Goal: Task Accomplishment & Management: Complete application form

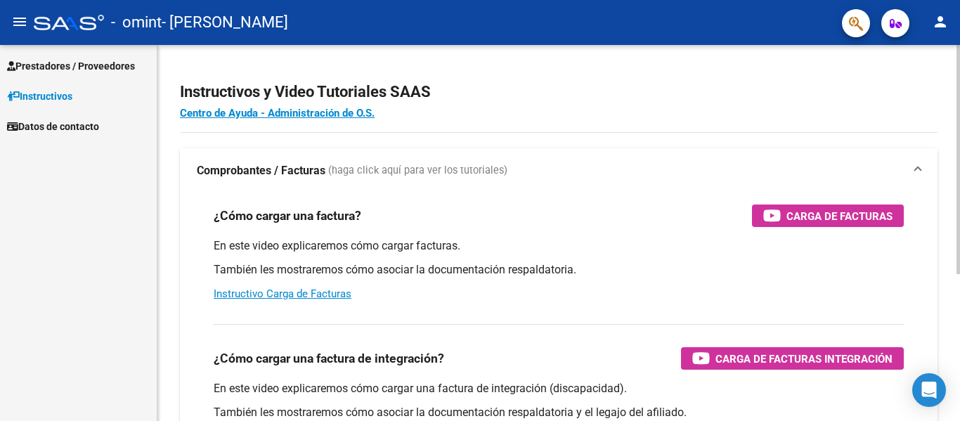
click at [560, 163] on mat-panel-title "Comprobantes / Facturas (haga click aquí para ver los tutoriales)" at bounding box center [550, 170] width 707 height 15
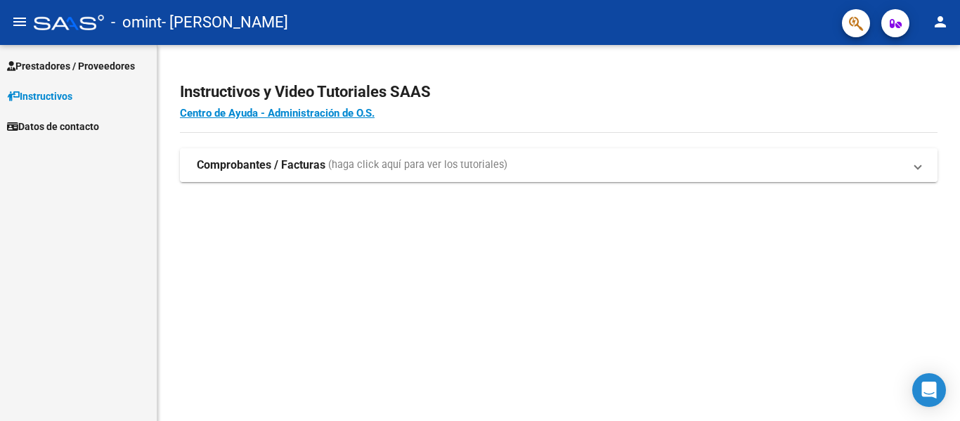
click at [560, 163] on mat-panel-title "Comprobantes / Facturas (haga click aquí para ver los tutoriales)" at bounding box center [550, 164] width 707 height 15
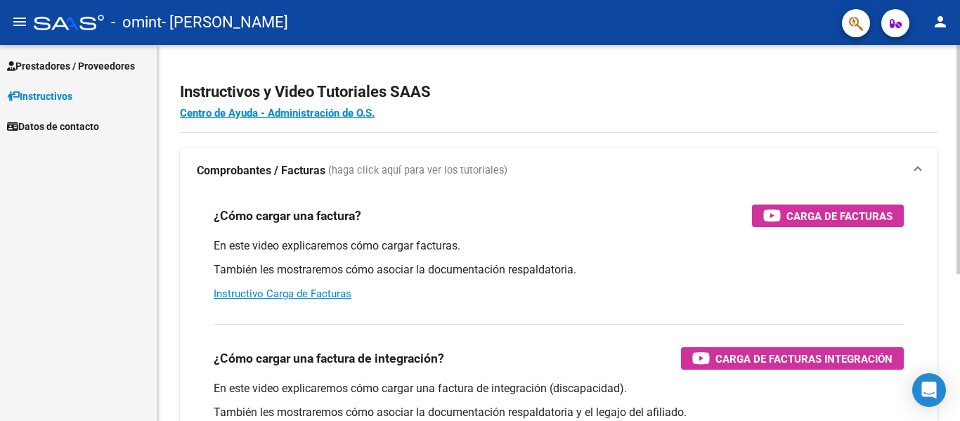
click at [553, 96] on h2 "Instructivos y Video Tutoriales SAAS" at bounding box center [559, 92] width 758 height 27
click at [921, 48] on div "Instructivos y Video Tutoriales SAAS Centro de Ayuda - Administración de O.S. C…" at bounding box center [560, 353] width 806 height 616
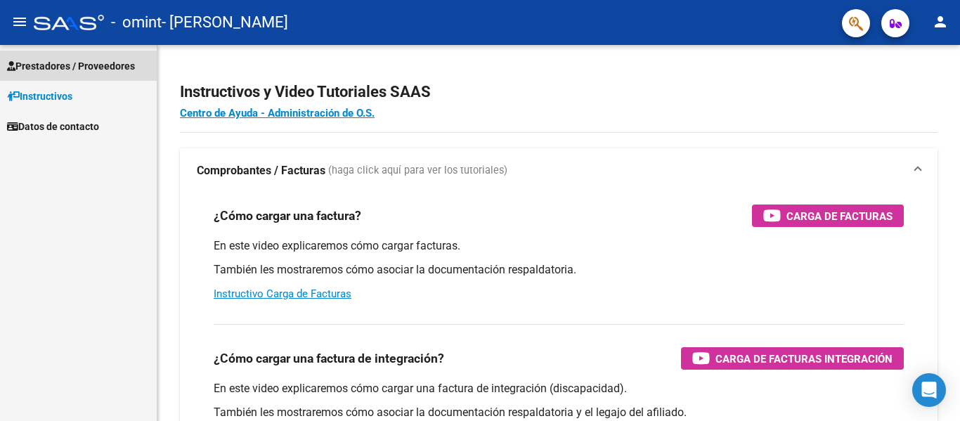
click at [103, 64] on span "Prestadores / Proveedores" at bounding box center [71, 65] width 128 height 15
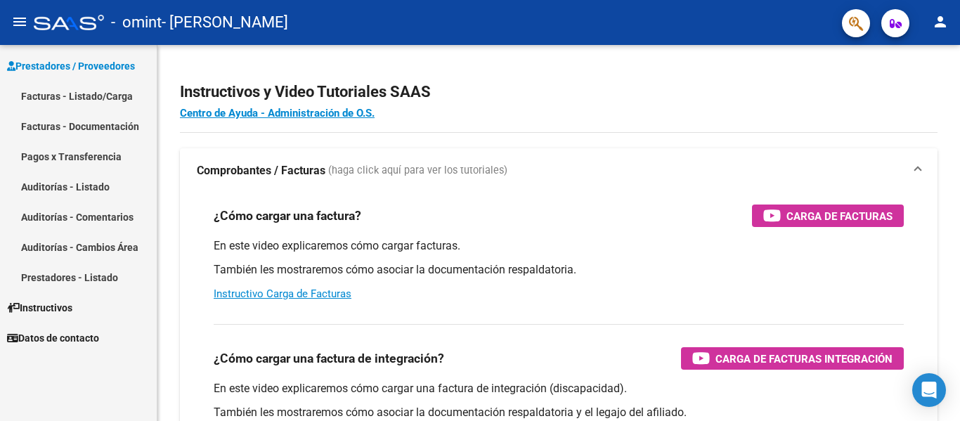
click at [98, 100] on link "Facturas - Listado/Carga" at bounding box center [78, 96] width 157 height 30
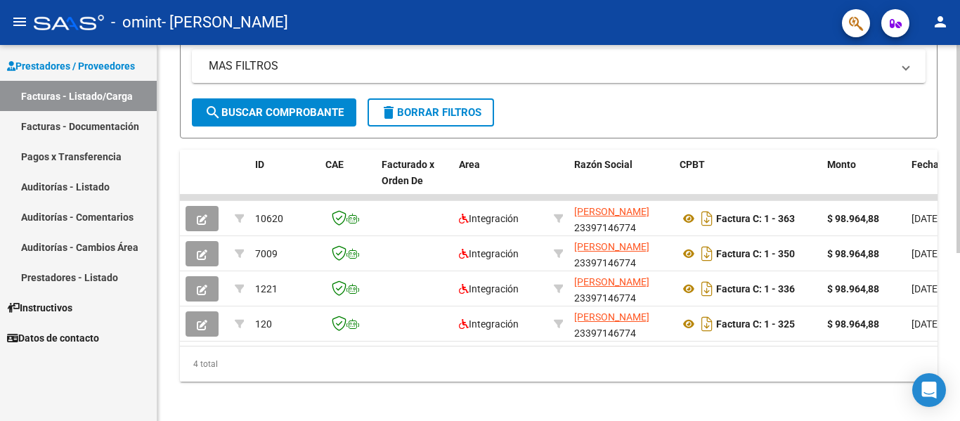
scroll to position [289, 0]
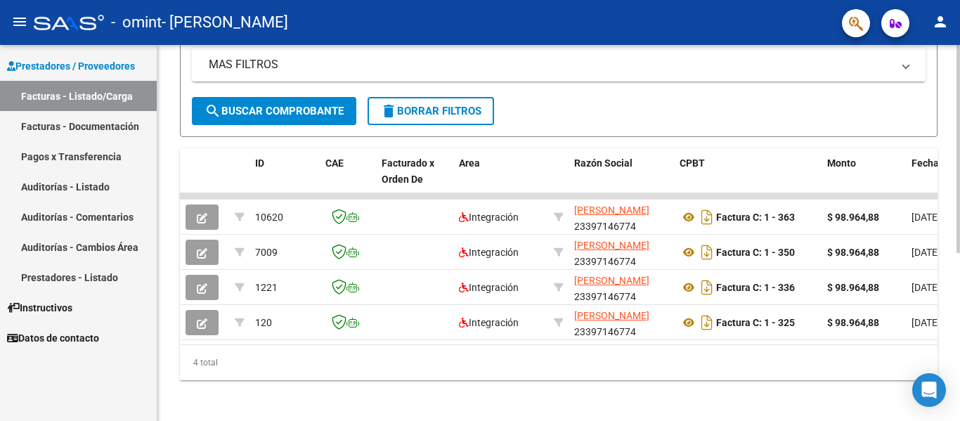
click at [955, 283] on div "Video tutorial PRESTADORES -> Listado de CPBTs Emitidos por Prestadores / Prove…" at bounding box center [560, 90] width 806 height 669
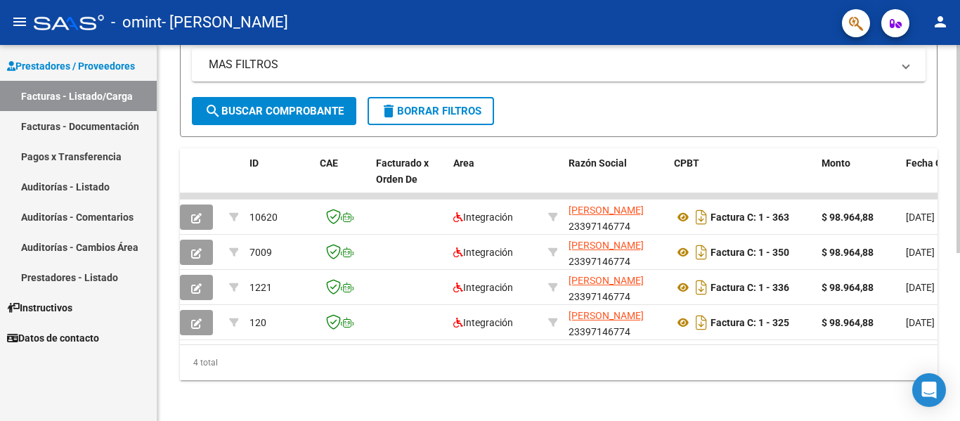
scroll to position [0, 3]
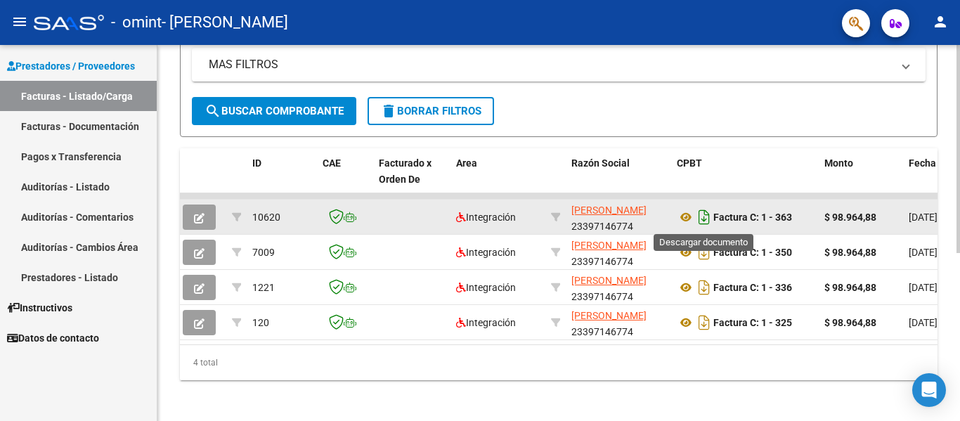
click at [703, 217] on icon "Descargar documento" at bounding box center [704, 217] width 18 height 22
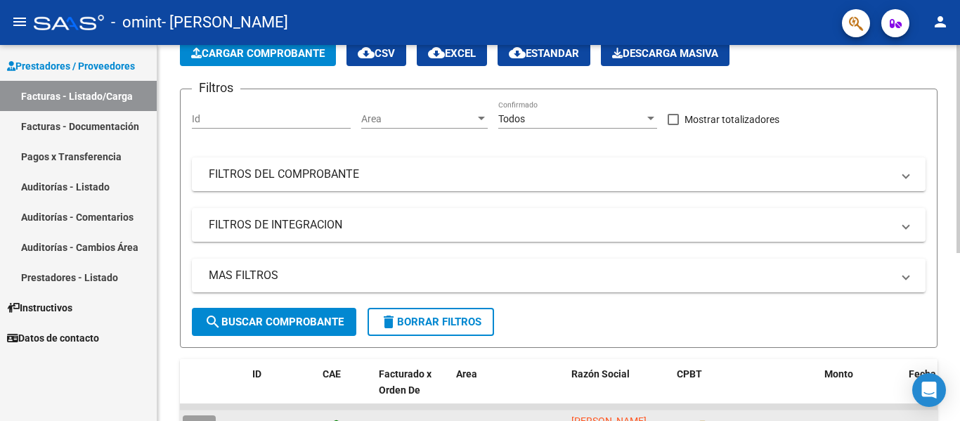
scroll to position [47, 0]
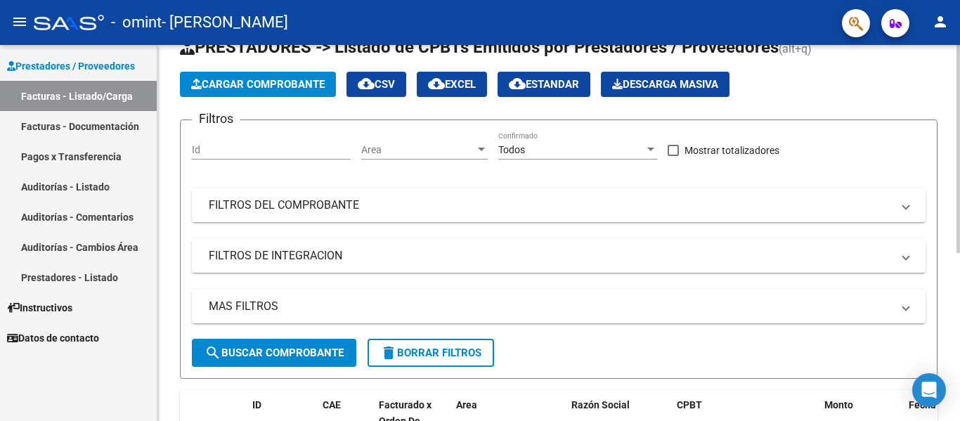
click at [958, 99] on div at bounding box center [959, 176] width 4 height 208
click at [254, 91] on button "Cargar Comprobante" at bounding box center [258, 84] width 156 height 25
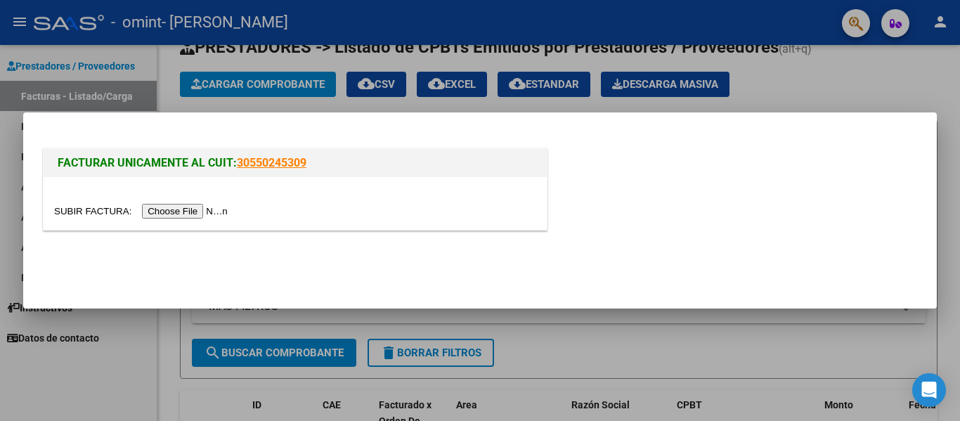
click at [214, 210] on input "file" at bounding box center [143, 211] width 178 height 15
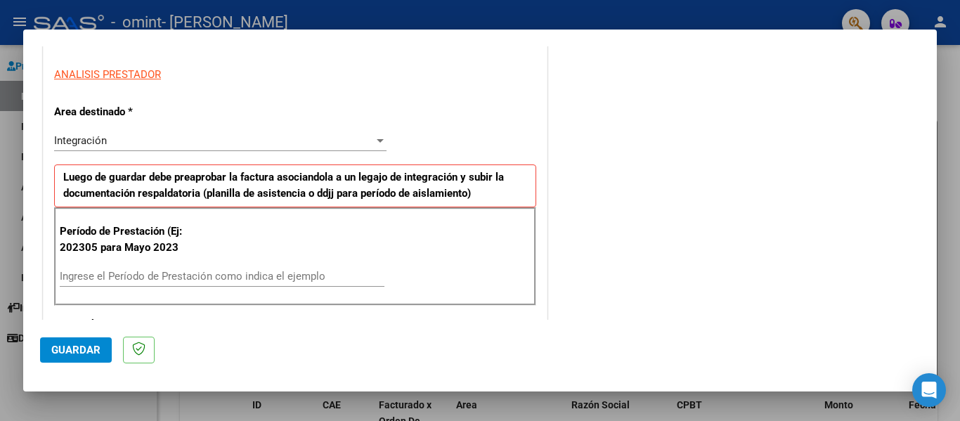
scroll to position [257, 0]
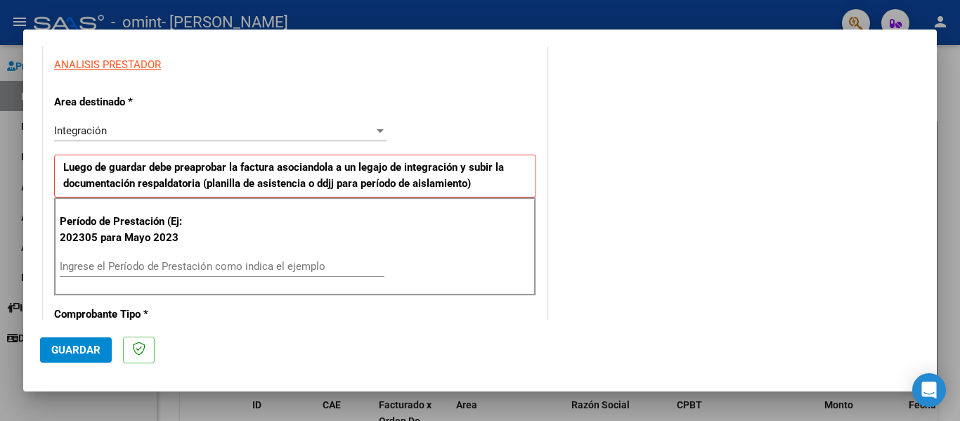
click at [242, 254] on div "Período de Prestación (Ej: 202305 para Mayo 2023 Ingrese el Período de Prestaci…" at bounding box center [295, 247] width 482 height 98
click at [232, 261] on input "Ingrese el Período de Prestación como indica el ejemplo" at bounding box center [222, 266] width 325 height 13
type input "202506"
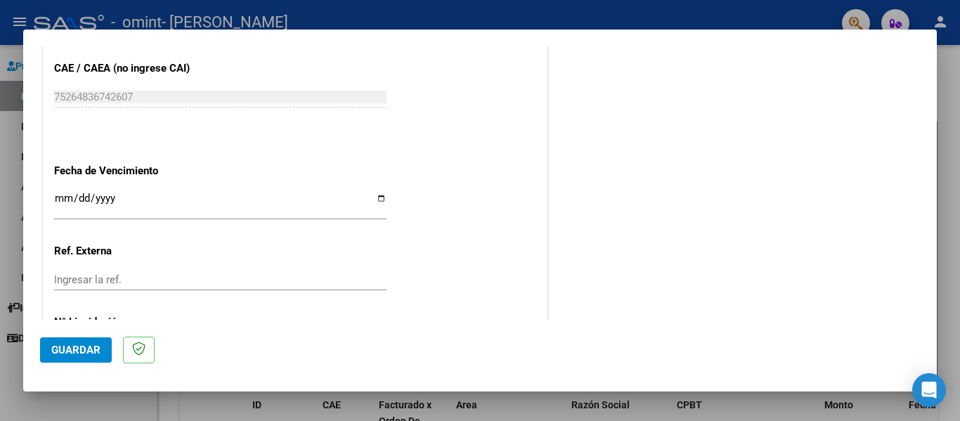
scroll to position [895, 0]
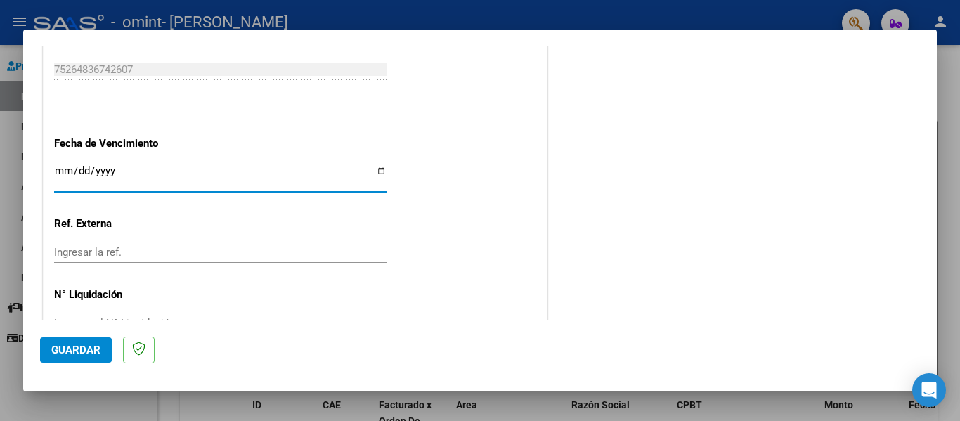
click at [376, 169] on input "Ingresar la fecha" at bounding box center [220, 176] width 332 height 22
type input "2025-07-11"
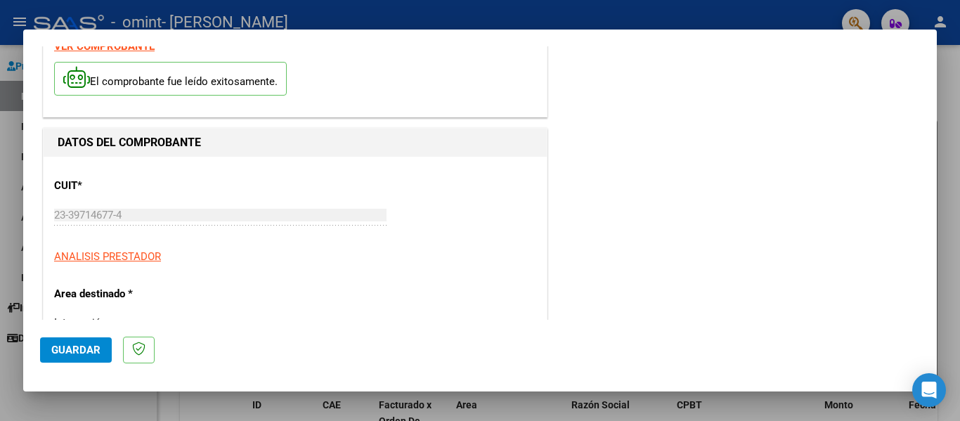
scroll to position [0, 0]
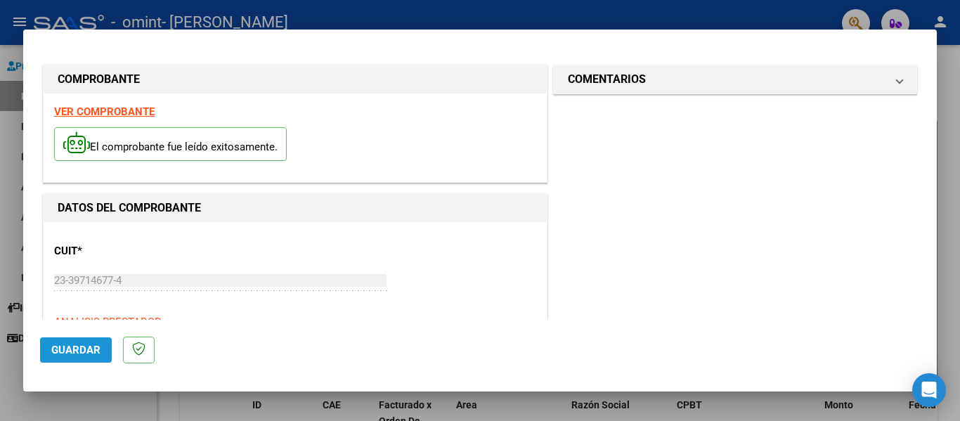
click at [77, 345] on span "Guardar" at bounding box center [75, 350] width 49 height 13
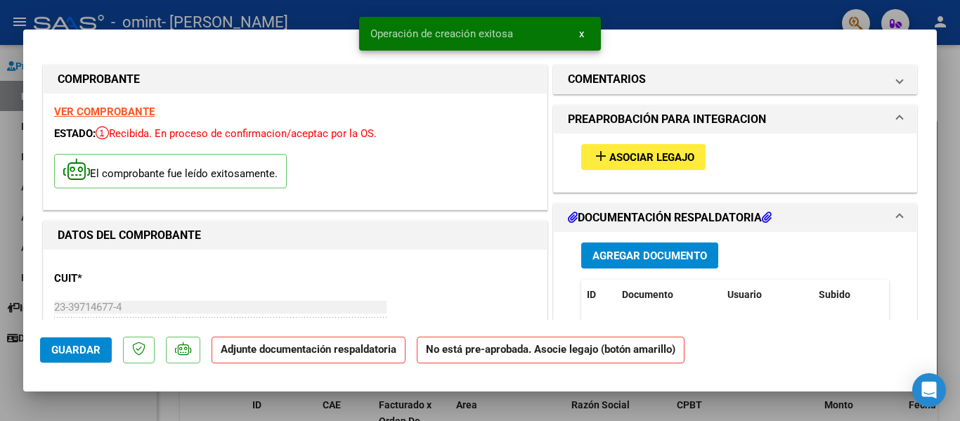
click at [648, 164] on span "Asociar Legajo" at bounding box center [651, 157] width 85 height 13
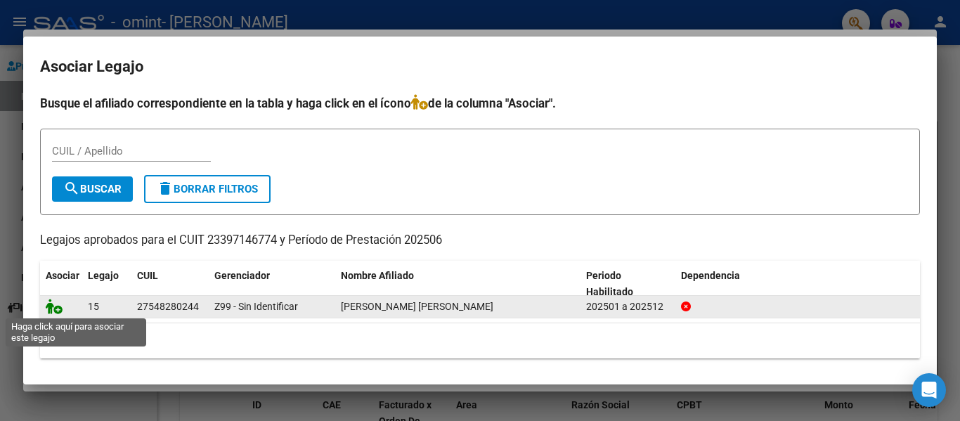
click at [55, 307] on icon at bounding box center [54, 306] width 17 height 15
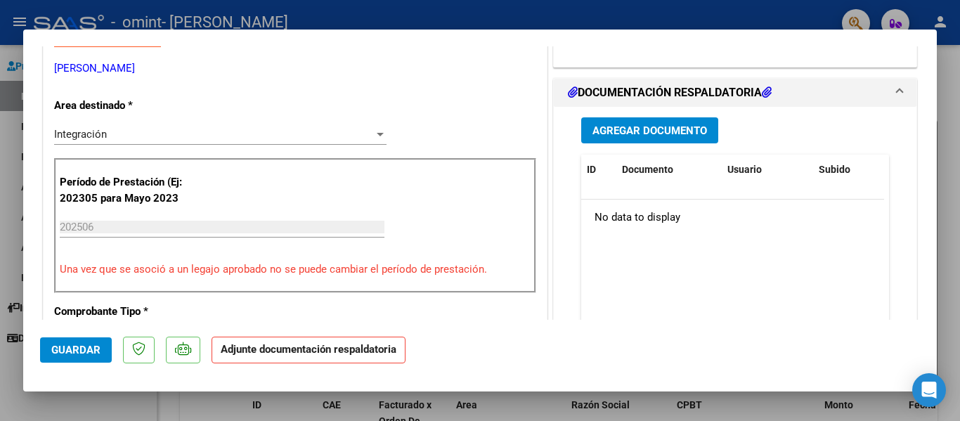
scroll to position [325, 0]
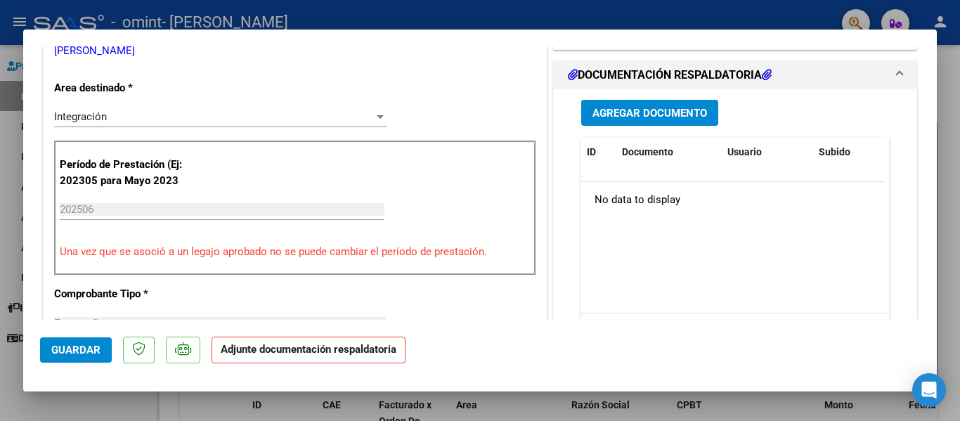
click at [626, 104] on button "Agregar Documento" at bounding box center [649, 113] width 137 height 26
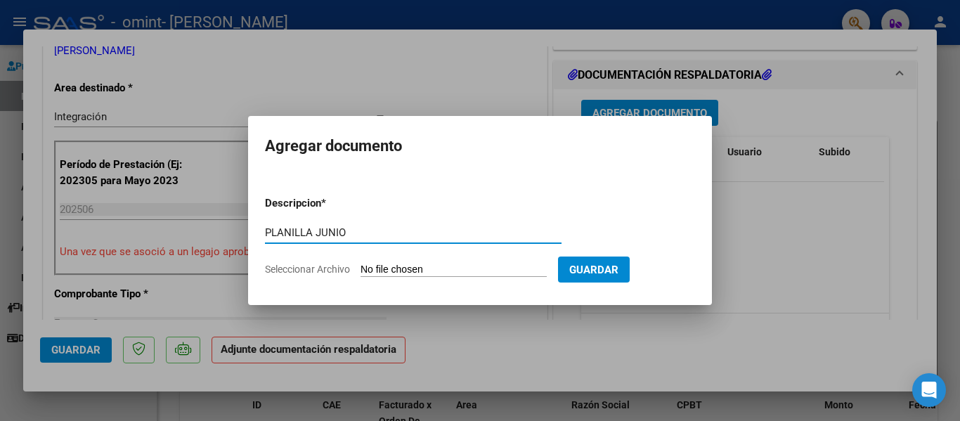
type input "PLANILLA JUNIO"
click at [332, 266] on span "Seleccionar Archivo" at bounding box center [307, 269] width 85 height 11
click at [361, 266] on input "Seleccionar Archivo" at bounding box center [454, 270] width 186 height 13
type input "C:\fakepath\Planilla JUNIO Paloma.pdf"
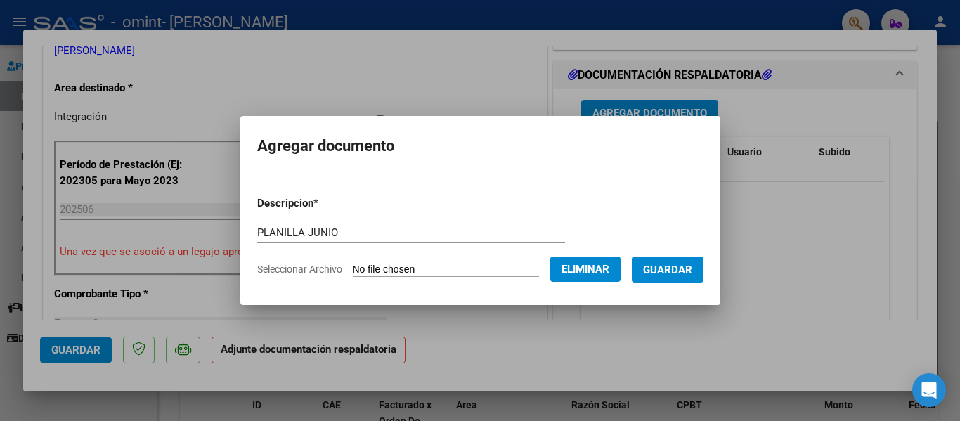
click at [685, 274] on span "Guardar" at bounding box center [667, 270] width 49 height 13
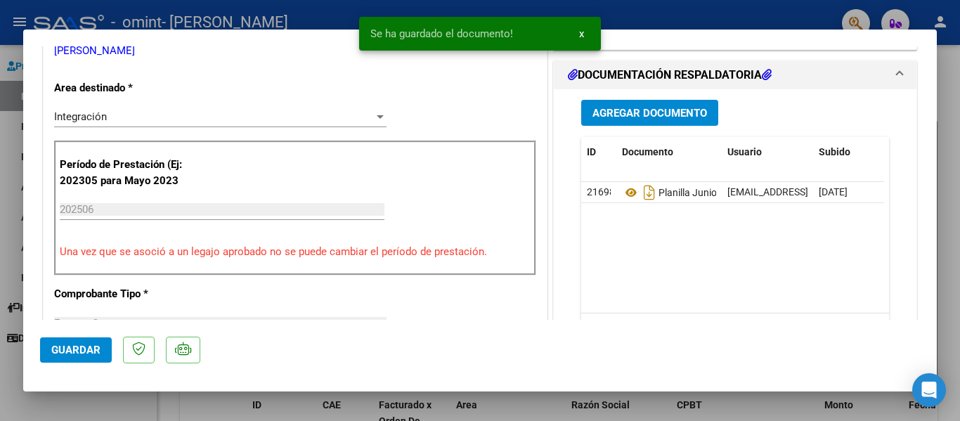
click at [950, 108] on div at bounding box center [480, 210] width 960 height 421
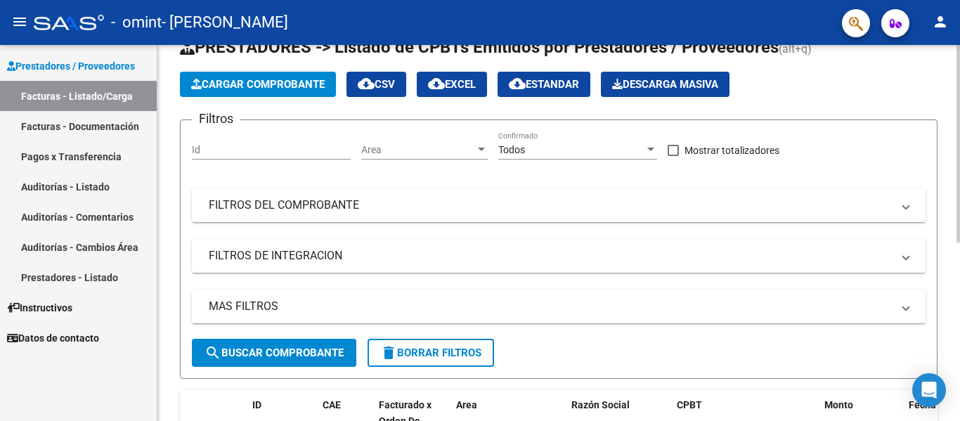
scroll to position [210, 0]
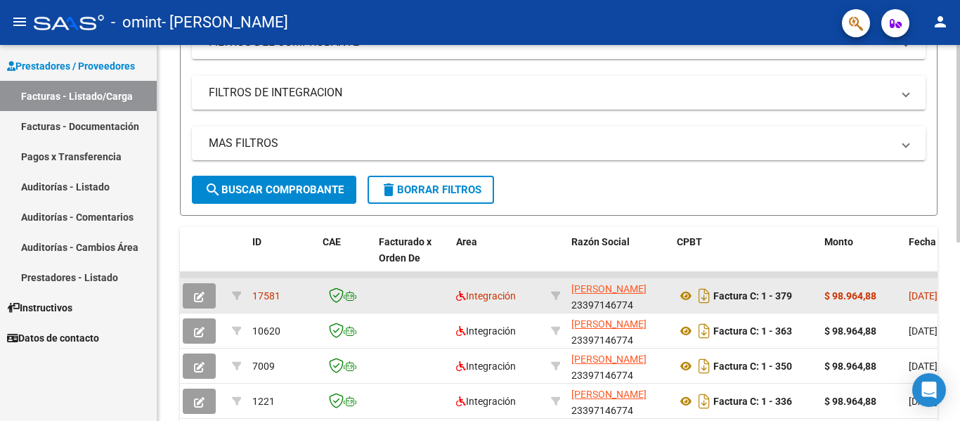
click at [959, 182] on div at bounding box center [959, 259] width 4 height 198
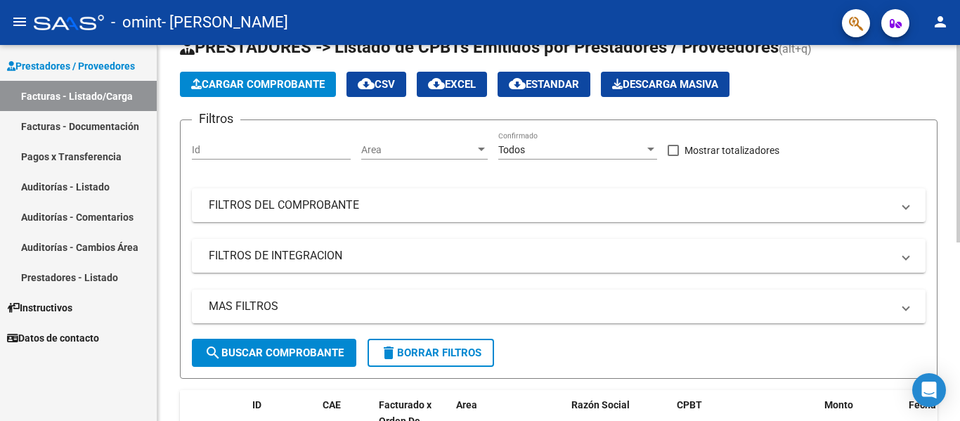
click at [936, 32] on div "menu - omint - SANCHEZ MAGALI MARINA person Prestadores / Proveedores Facturas …" at bounding box center [480, 210] width 960 height 421
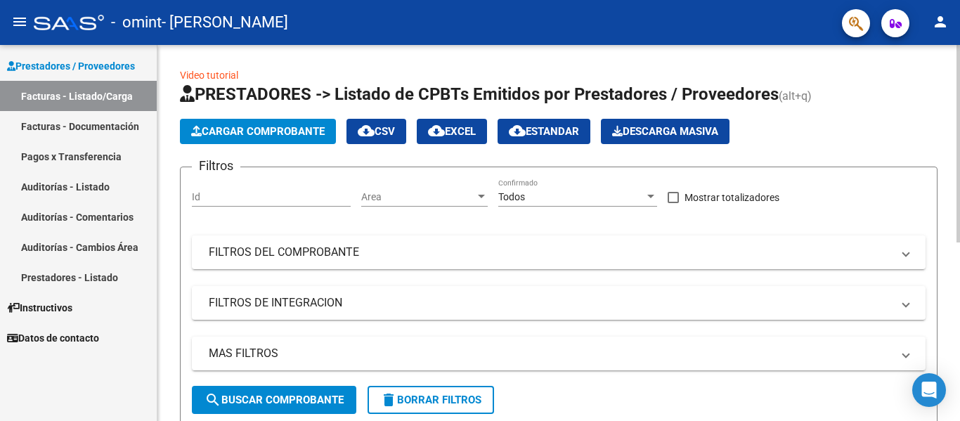
click at [236, 127] on span "Cargar Comprobante" at bounding box center [258, 131] width 134 height 13
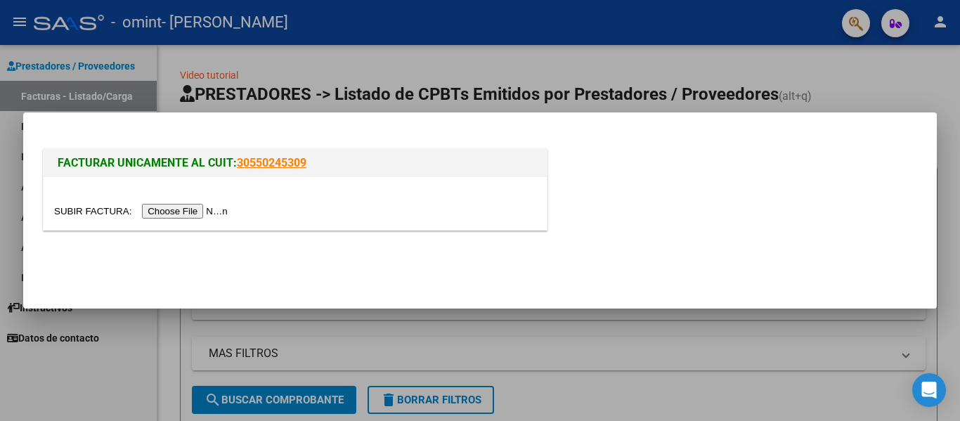
click at [181, 209] on input "file" at bounding box center [143, 211] width 178 height 15
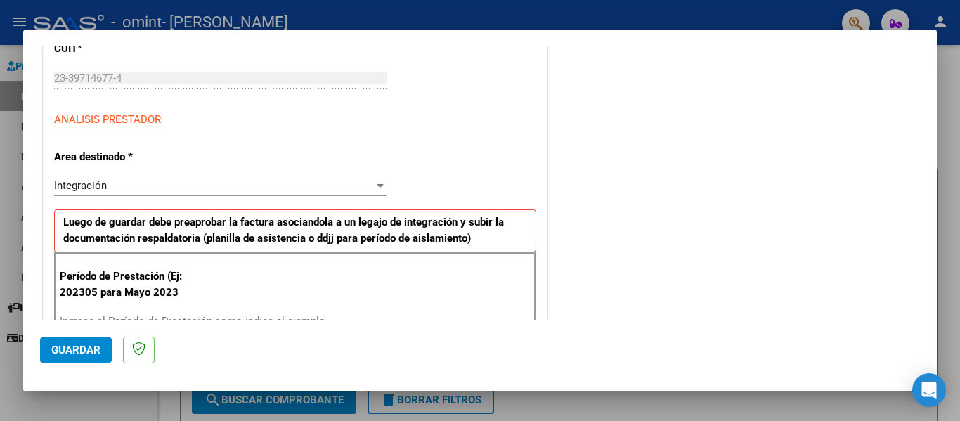
scroll to position [319, 0]
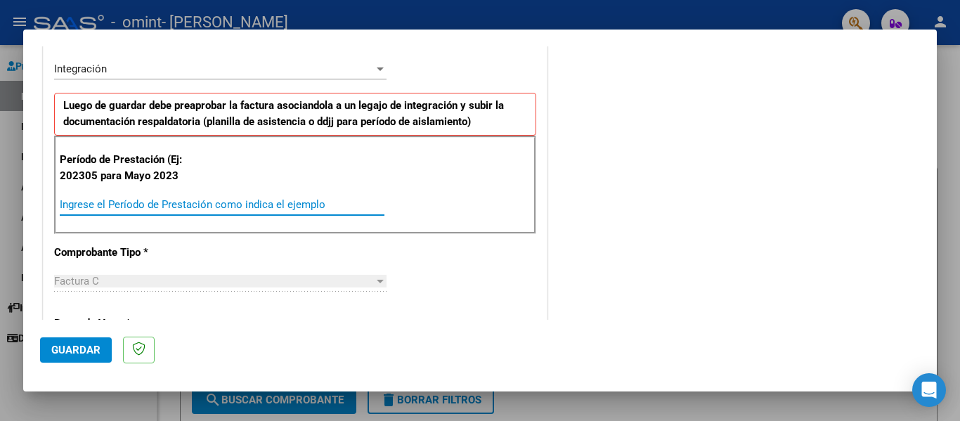
click at [292, 207] on input "Ingrese el Período de Prestación como indica el ejemplo" at bounding box center [222, 204] width 325 height 13
type input "202507"
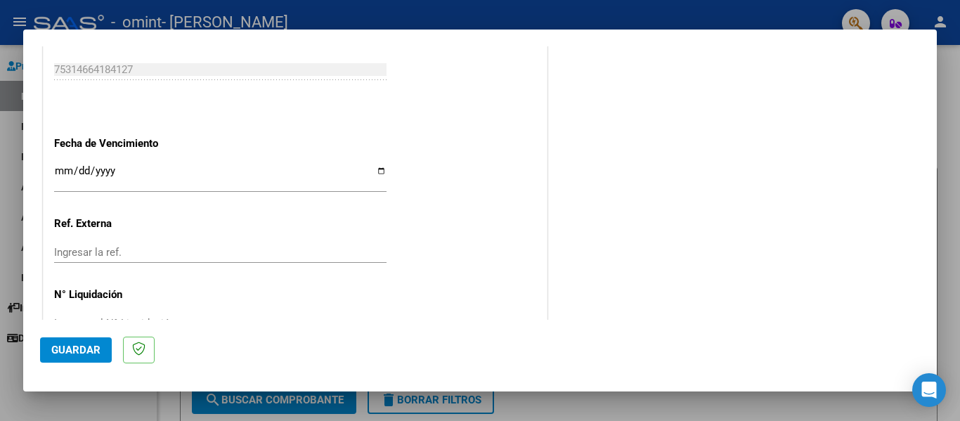
scroll to position [913, 0]
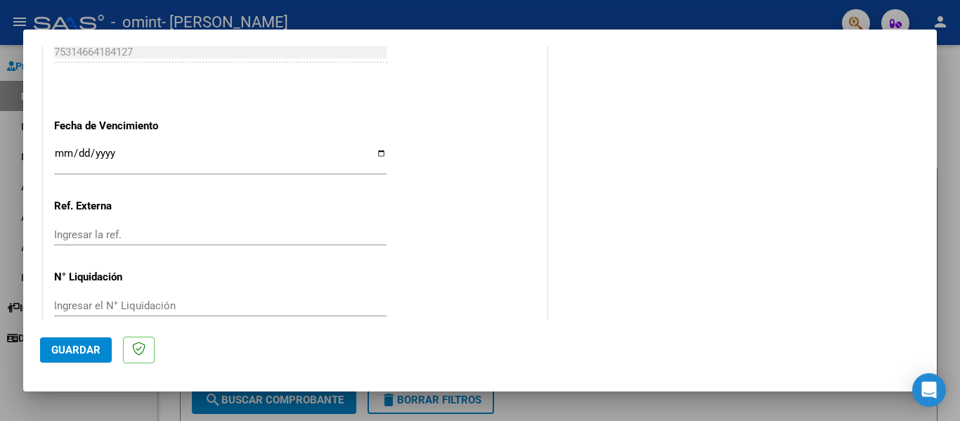
click at [380, 153] on input "Ingresar la fecha" at bounding box center [220, 159] width 332 height 22
type input "2025-08-11"
click at [66, 357] on button "Guardar" at bounding box center [76, 349] width 72 height 25
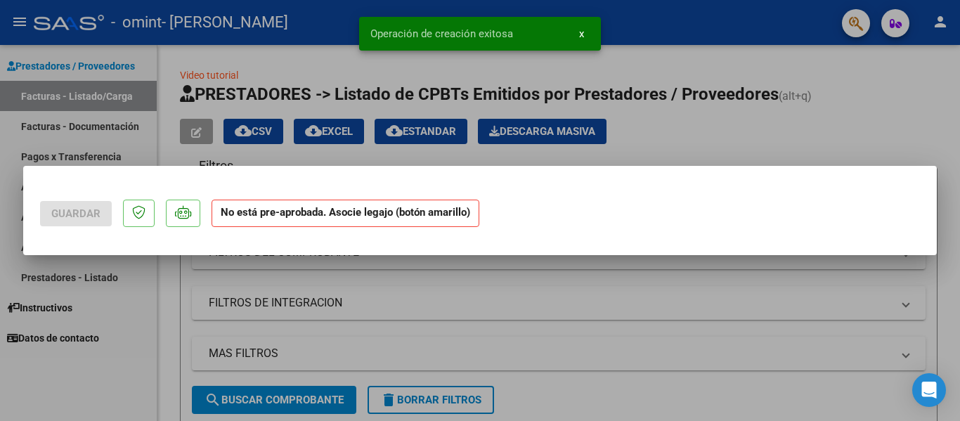
scroll to position [0, 0]
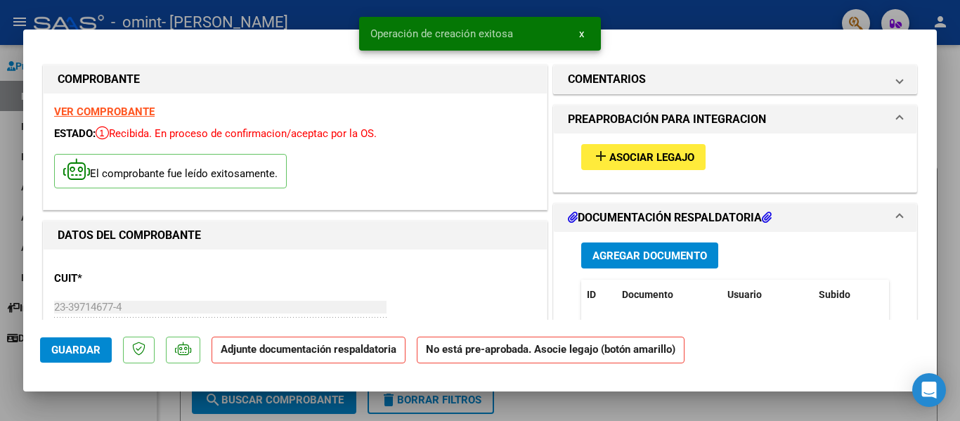
click at [669, 164] on span "Asociar Legajo" at bounding box center [651, 157] width 85 height 13
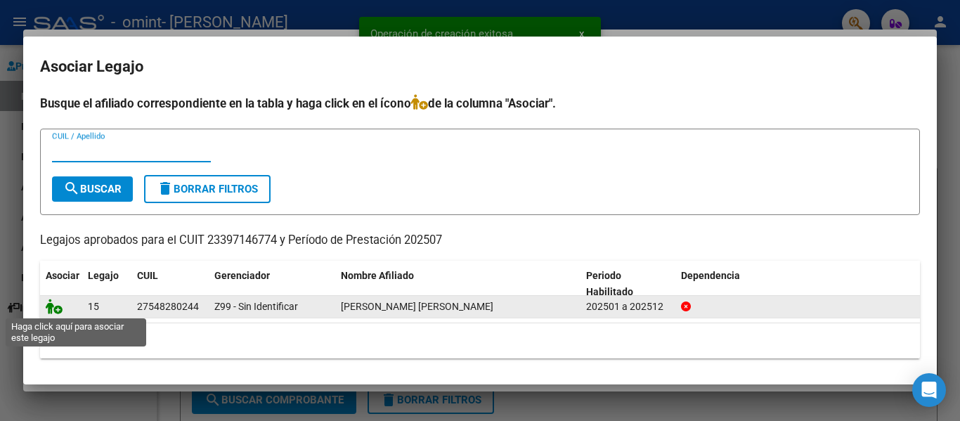
click at [56, 307] on icon at bounding box center [54, 306] width 17 height 15
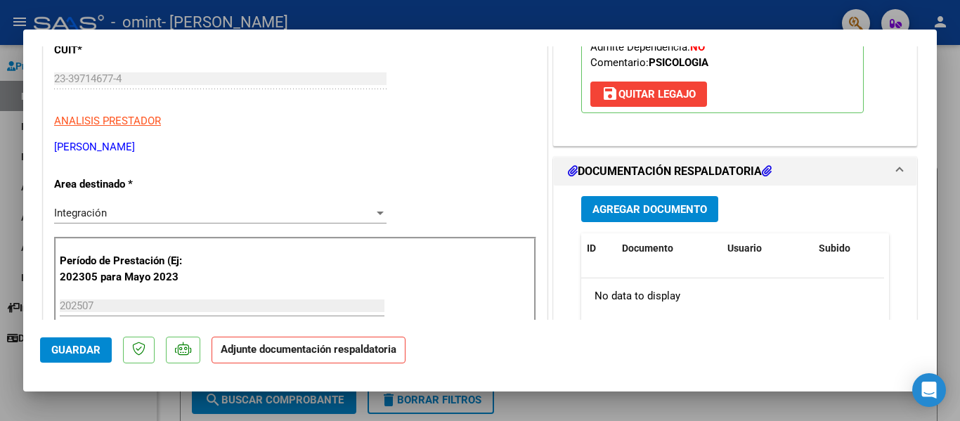
scroll to position [235, 0]
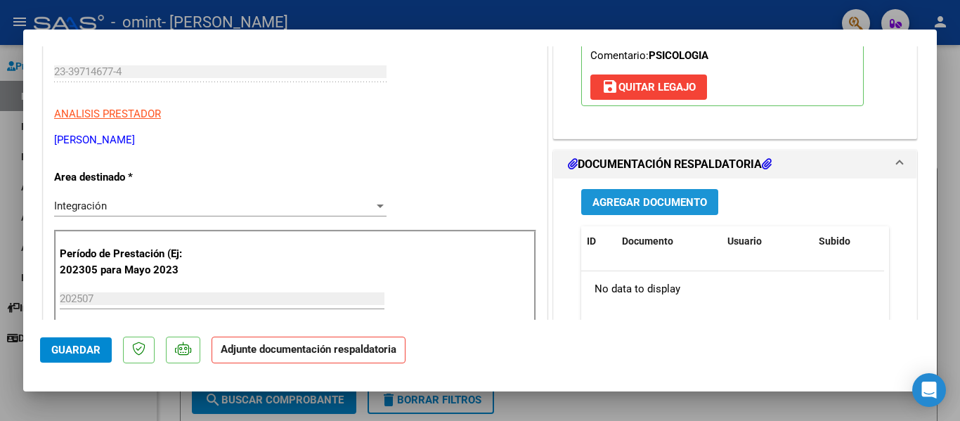
click at [649, 198] on span "Agregar Documento" at bounding box center [650, 202] width 115 height 13
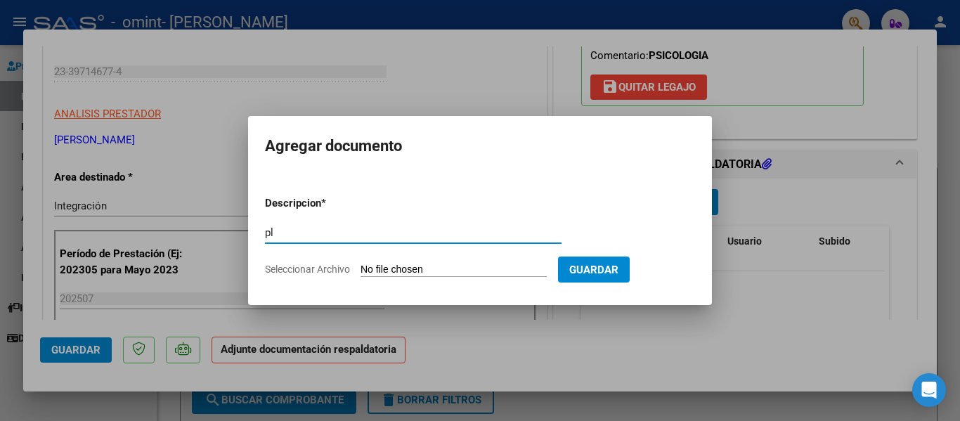
type input "p"
type input "PLANILLA JULIO"
click at [316, 273] on span "Seleccionar Archivo" at bounding box center [307, 269] width 85 height 11
click at [361, 273] on input "Seleccionar Archivo" at bounding box center [454, 270] width 186 height 13
type input "C:\fakepath\Planilla JULIO Paloma.pdf"
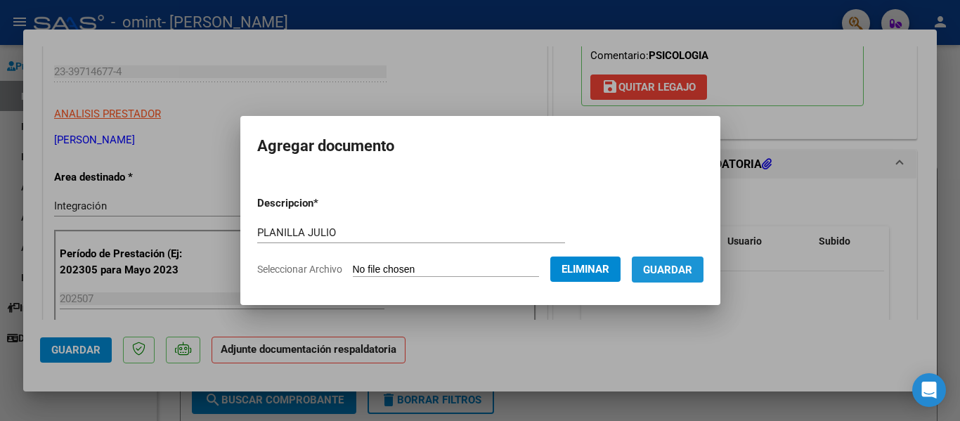
click at [704, 264] on button "Guardar" at bounding box center [668, 270] width 72 height 26
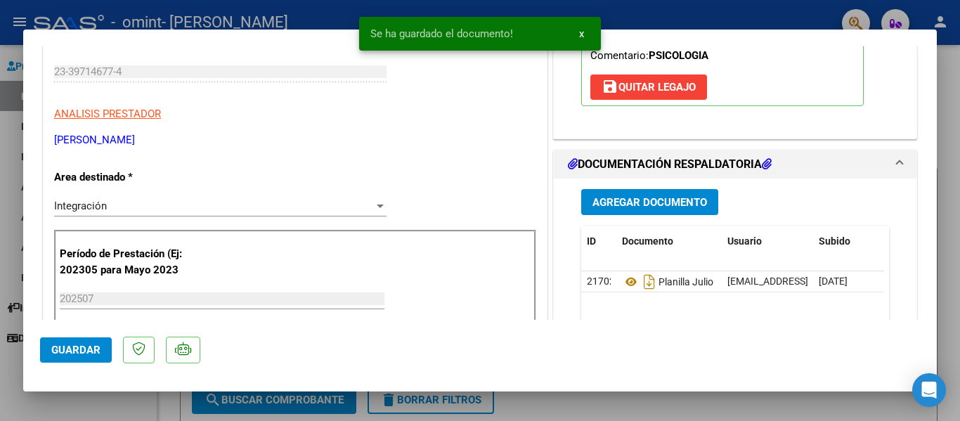
click at [945, 110] on div at bounding box center [480, 210] width 960 height 421
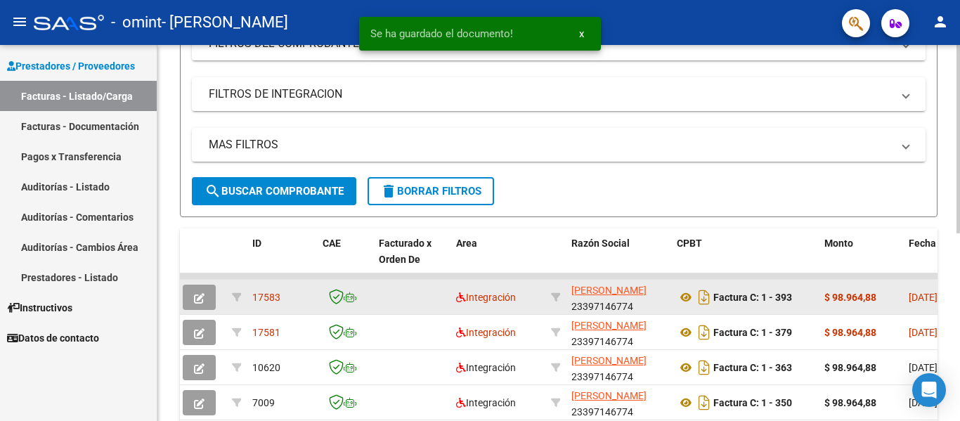
scroll to position [0, 0]
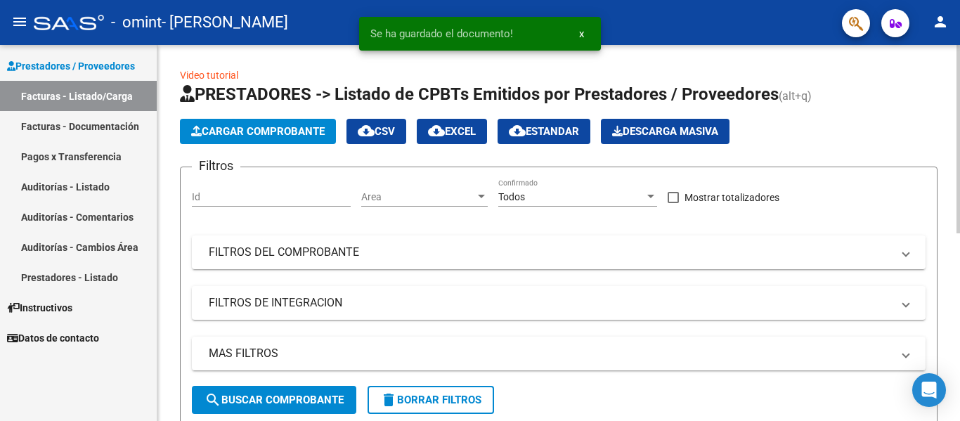
click at [959, 16] on div "menu - omint - SANCHEZ MAGALI MARINA person Prestadores / Proveedores Facturas …" at bounding box center [480, 210] width 960 height 421
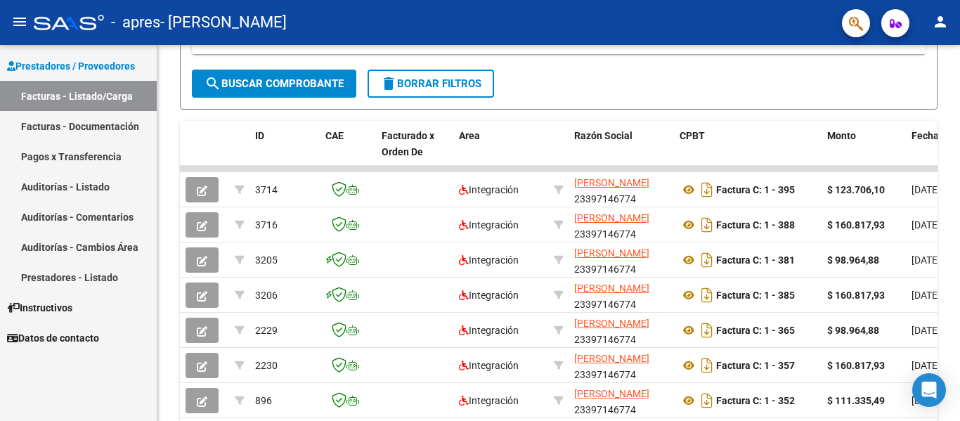
scroll to position [328, 0]
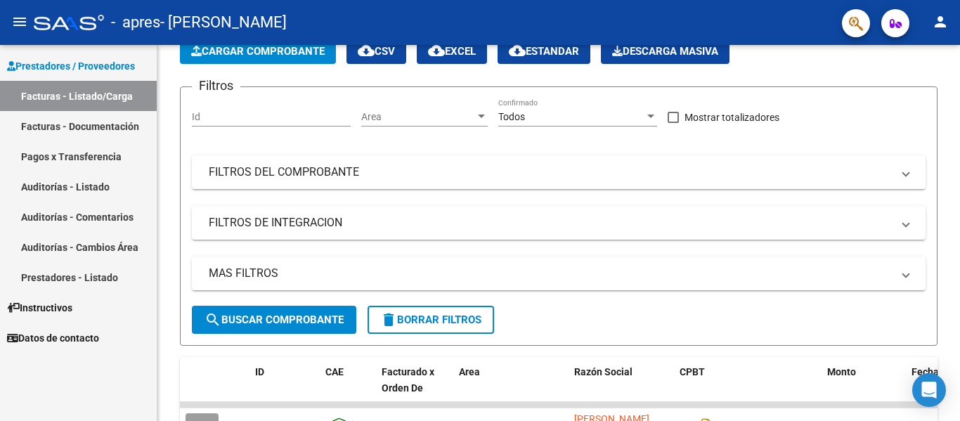
click at [959, 112] on div at bounding box center [959, 158] width 4 height 159
